Goal: Task Accomplishment & Management: Manage account settings

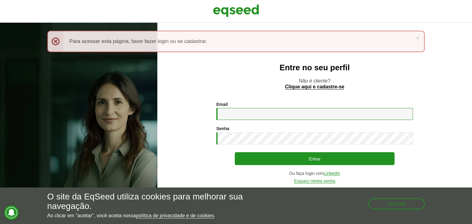
click at [240, 115] on input "Email *" at bounding box center [314, 114] width 197 height 12
type input "**********"
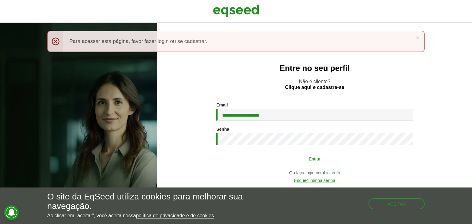
click at [325, 162] on button "Entrar" at bounding box center [315, 159] width 160 height 12
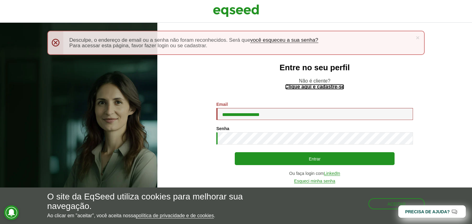
click at [320, 87] on link "Clique aqui e cadastre-se" at bounding box center [314, 87] width 59 height 5
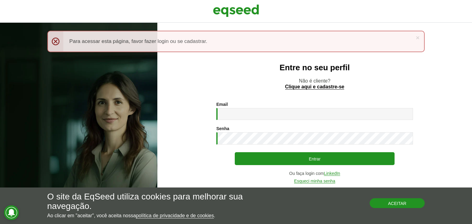
click at [407, 203] on button "Aceitar" at bounding box center [397, 204] width 55 height 10
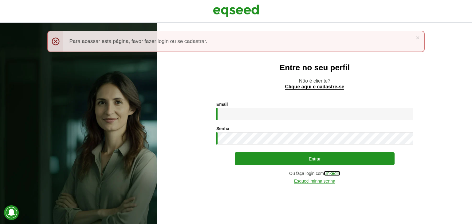
click at [338, 174] on link "LinkedIn" at bounding box center [332, 174] width 16 height 5
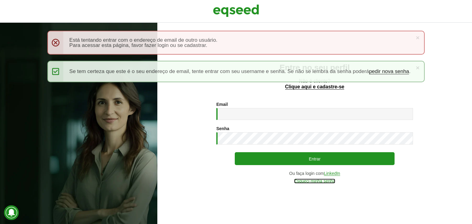
click at [309, 183] on link "Esqueci minha senha" at bounding box center [314, 181] width 41 height 5
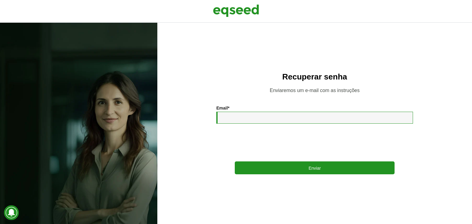
click at [251, 122] on input "Email *" at bounding box center [314, 118] width 197 height 12
type input "**********"
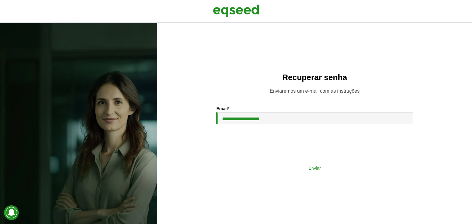
click at [308, 168] on button "Enviar" at bounding box center [315, 168] width 160 height 12
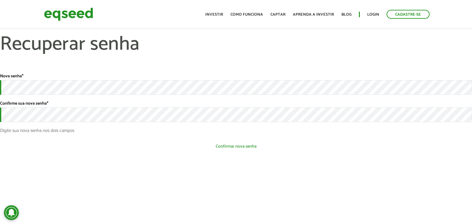
click at [103, 146] on button "Confirmar nova senha" at bounding box center [236, 147] width 472 height 12
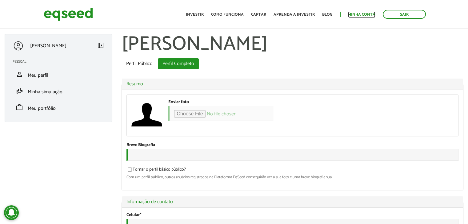
click at [357, 13] on link "Minha conta" at bounding box center [361, 15] width 27 height 4
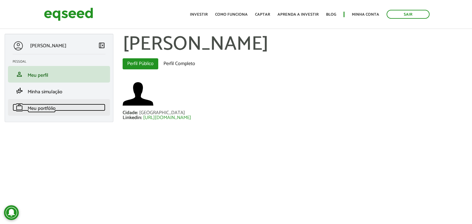
click at [45, 110] on span "Meu portfólio" at bounding box center [42, 109] width 28 height 8
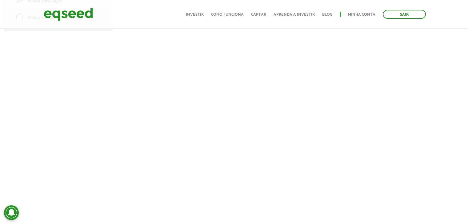
scroll to position [92, 0]
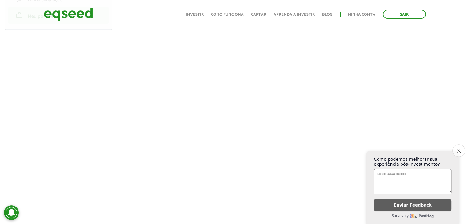
click at [459, 149] on icon "Close survey" at bounding box center [458, 151] width 4 height 4
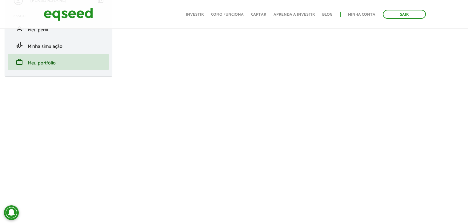
scroll to position [61, 0]
